Goal: Find specific page/section: Find specific page/section

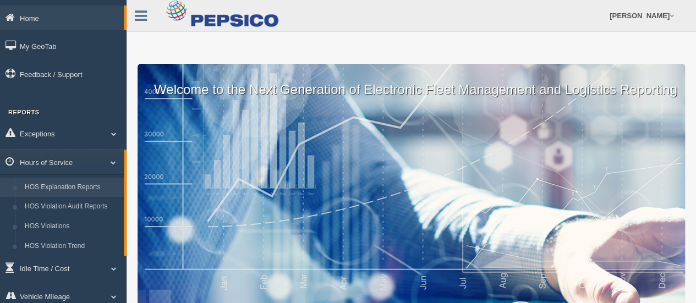
click at [84, 191] on link "HOS Explanation Reports" at bounding box center [72, 188] width 104 height 20
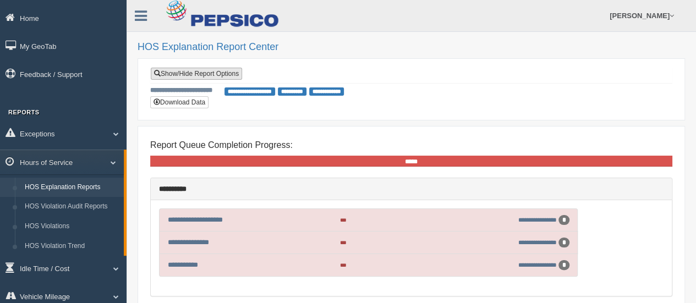
click at [217, 76] on link "Show/Hide Report Options" at bounding box center [196, 74] width 91 height 12
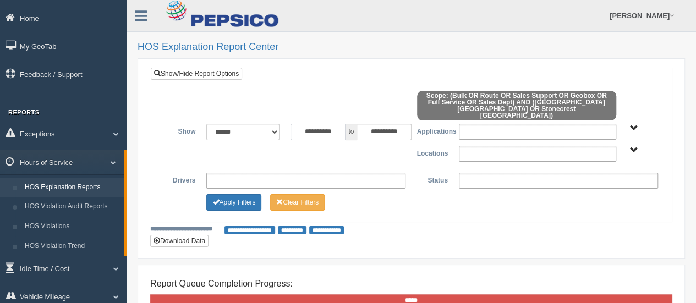
click at [303, 126] on input "**********" at bounding box center [318, 132] width 55 height 17
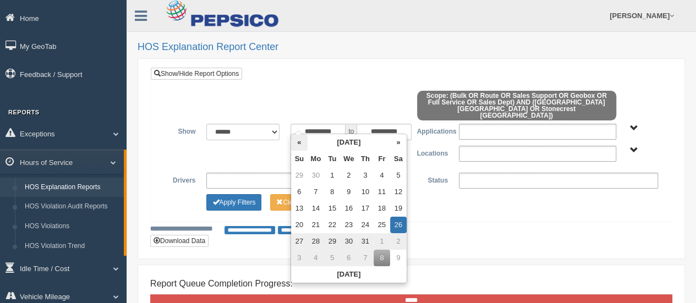
click at [296, 143] on th "«" at bounding box center [299, 142] width 17 height 17
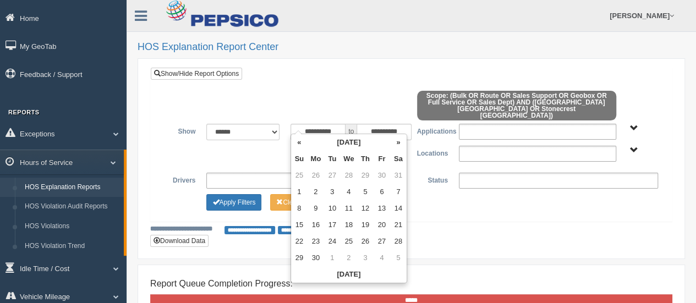
click at [296, 143] on th "«" at bounding box center [299, 142] width 17 height 17
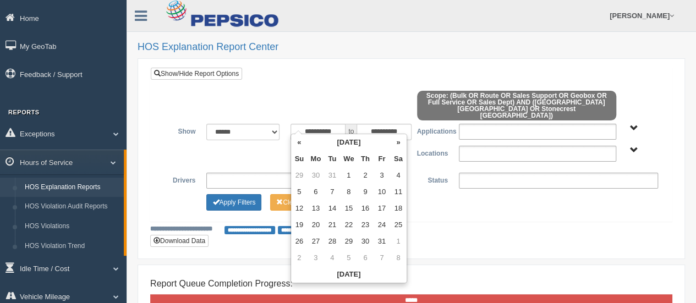
click at [296, 143] on th "«" at bounding box center [299, 142] width 17 height 17
click at [379, 174] on td "1" at bounding box center [382, 175] width 17 height 17
type input "**********"
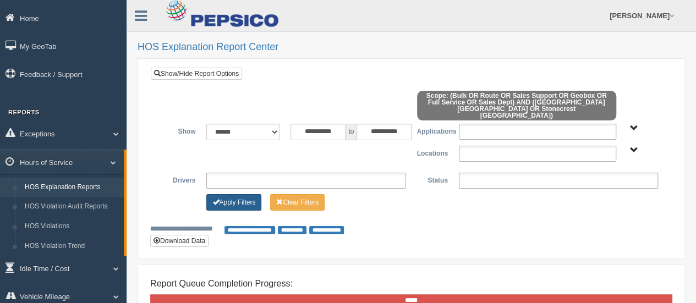
click at [248, 199] on button "Apply Filters" at bounding box center [233, 202] width 55 height 17
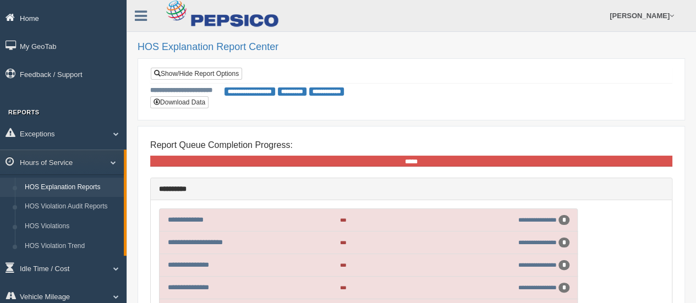
click at [72, 20] on link "Home" at bounding box center [63, 18] width 127 height 25
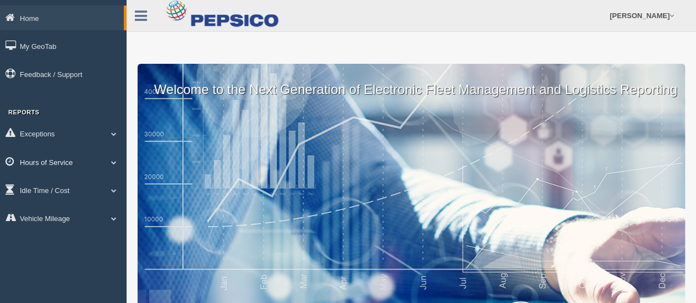
click at [69, 161] on link "Hours of Service" at bounding box center [63, 162] width 127 height 25
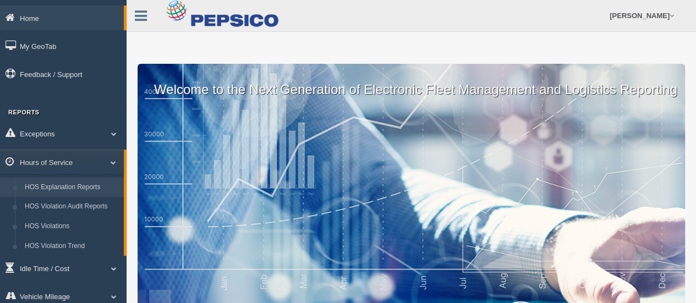
click at [65, 186] on link "HOS Explanation Reports" at bounding box center [72, 188] width 104 height 20
